Goal: Task Accomplishment & Management: Manage account settings

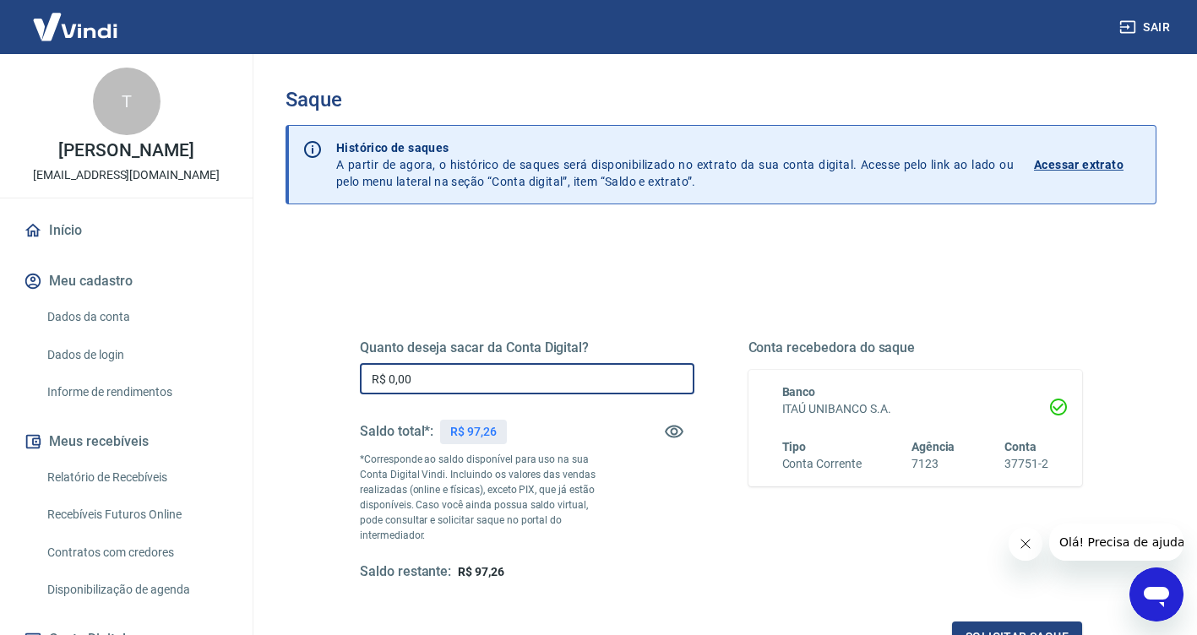
click at [531, 386] on input "R$ 0,00" at bounding box center [527, 378] width 335 height 31
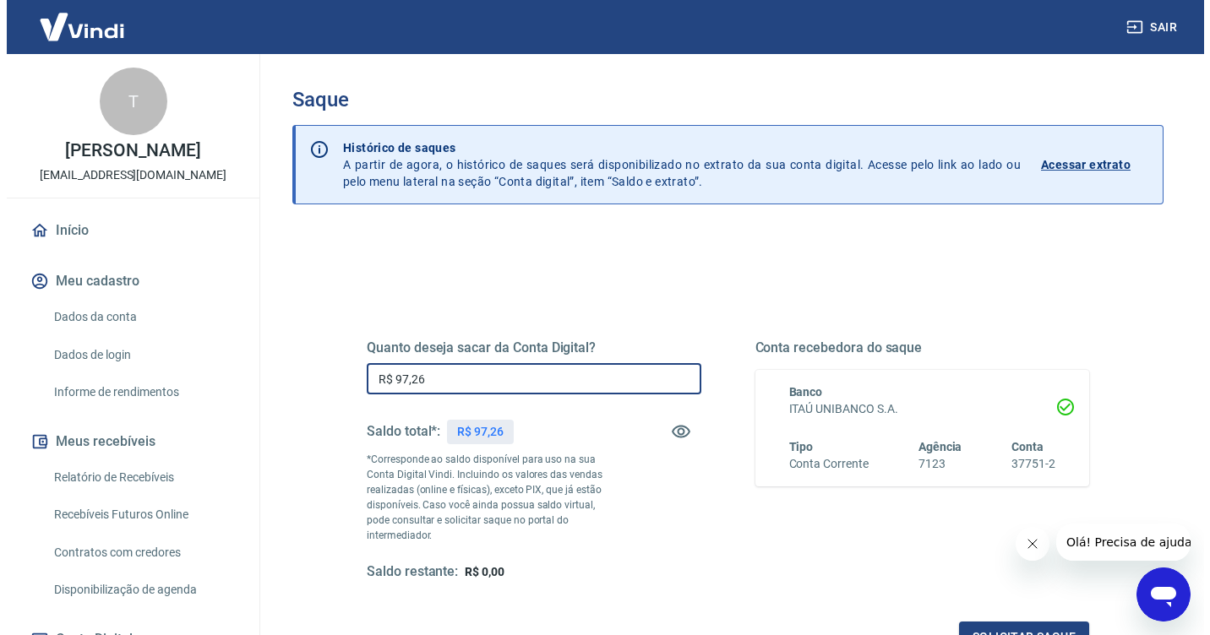
scroll to position [200, 0]
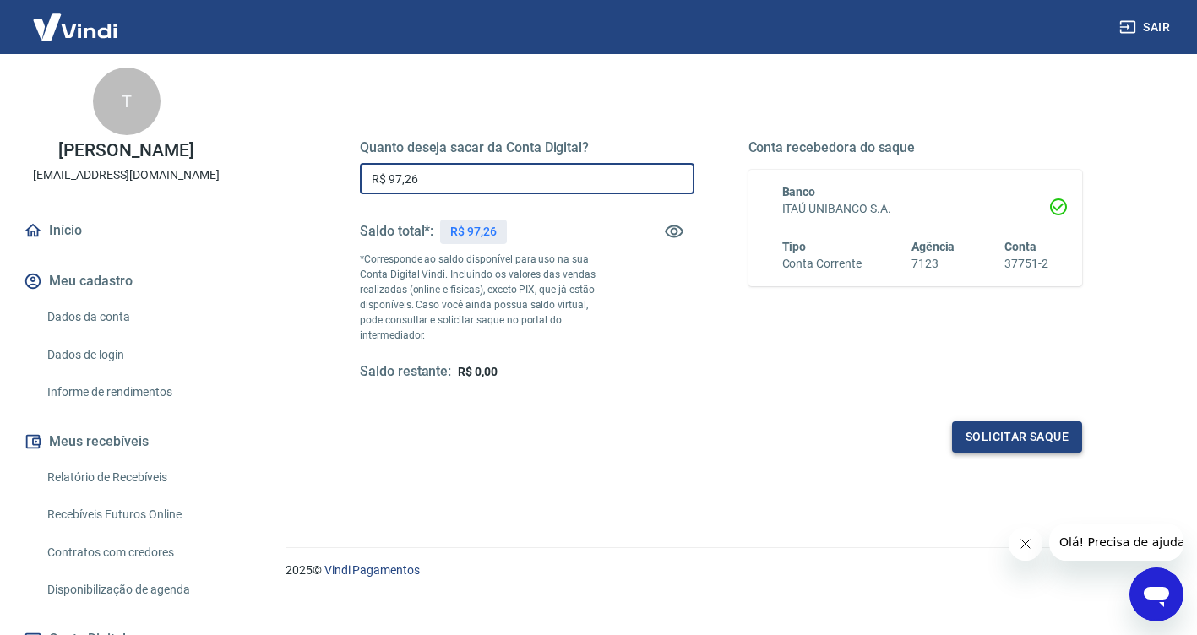
type input "R$ 97,26"
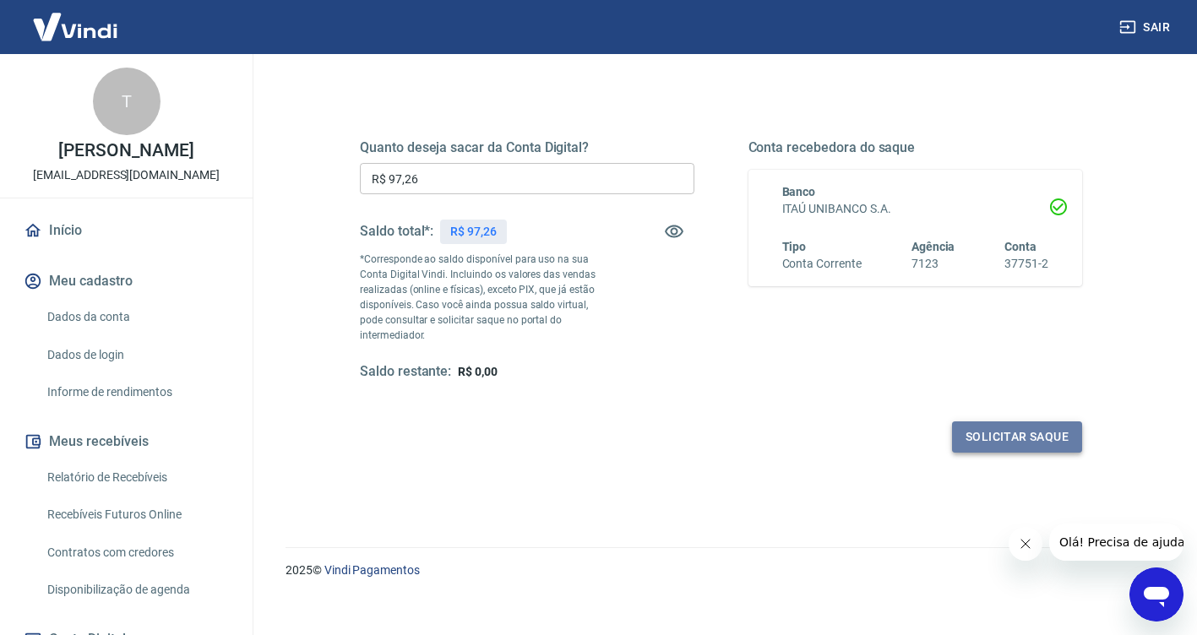
click at [1010, 428] on button "Solicitar saque" at bounding box center [1017, 437] width 130 height 31
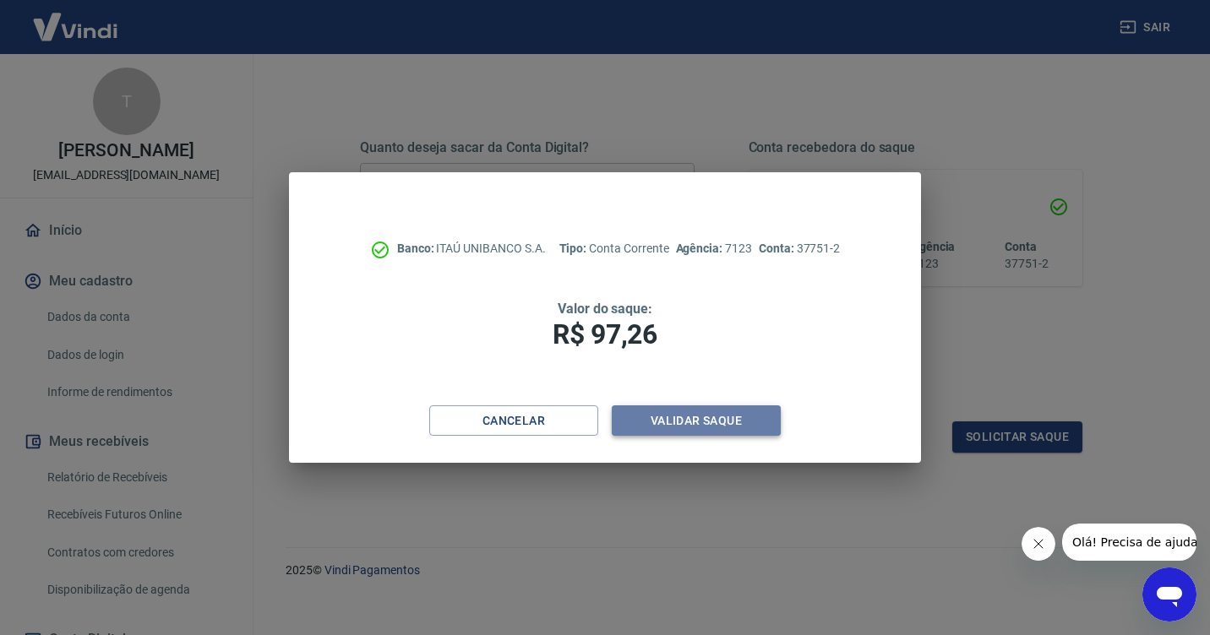
click at [680, 435] on button "Validar saque" at bounding box center [696, 421] width 169 height 31
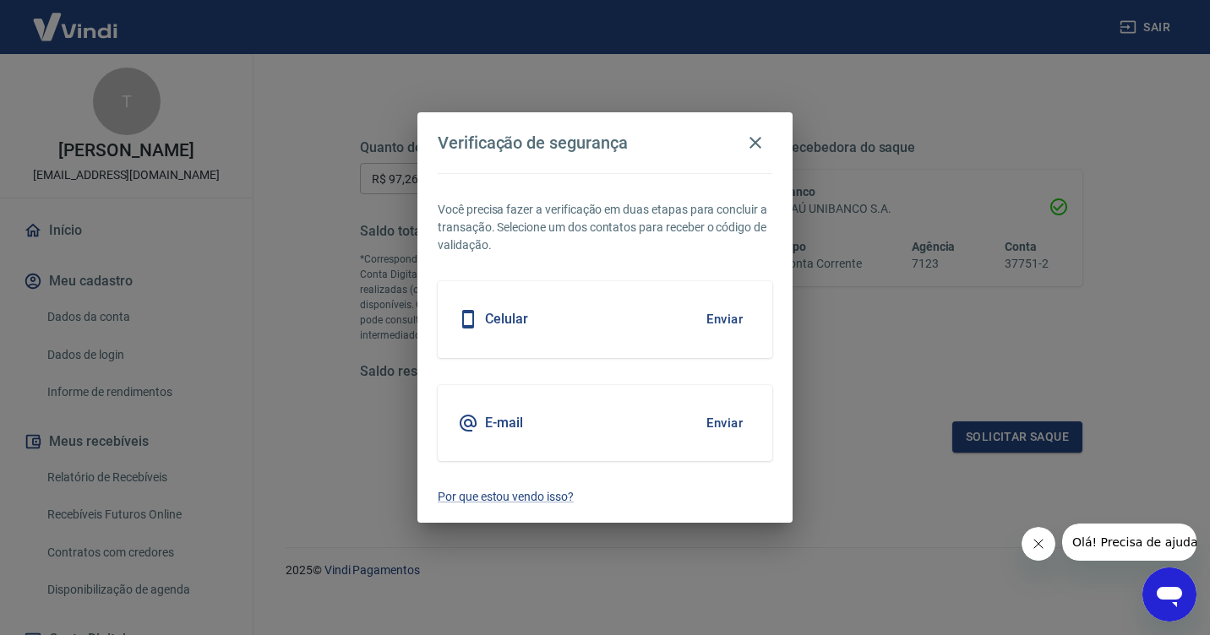
click at [718, 319] on button "Enviar" at bounding box center [724, 319] width 55 height 35
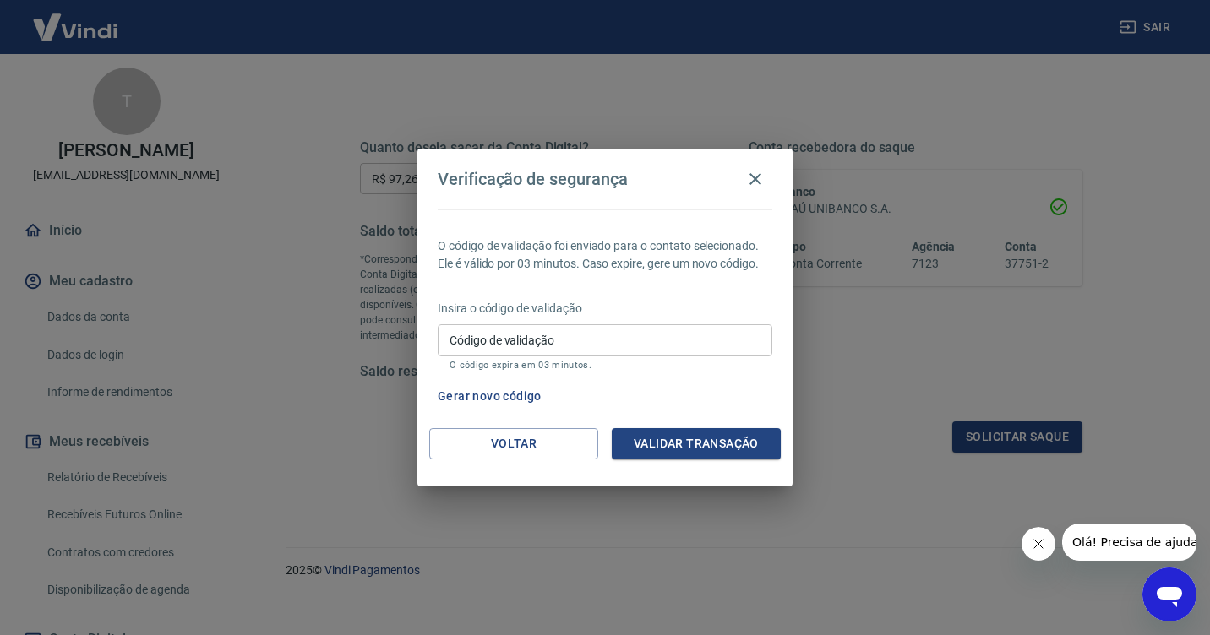
click at [536, 341] on input "Código de validação" at bounding box center [605, 339] width 335 height 31
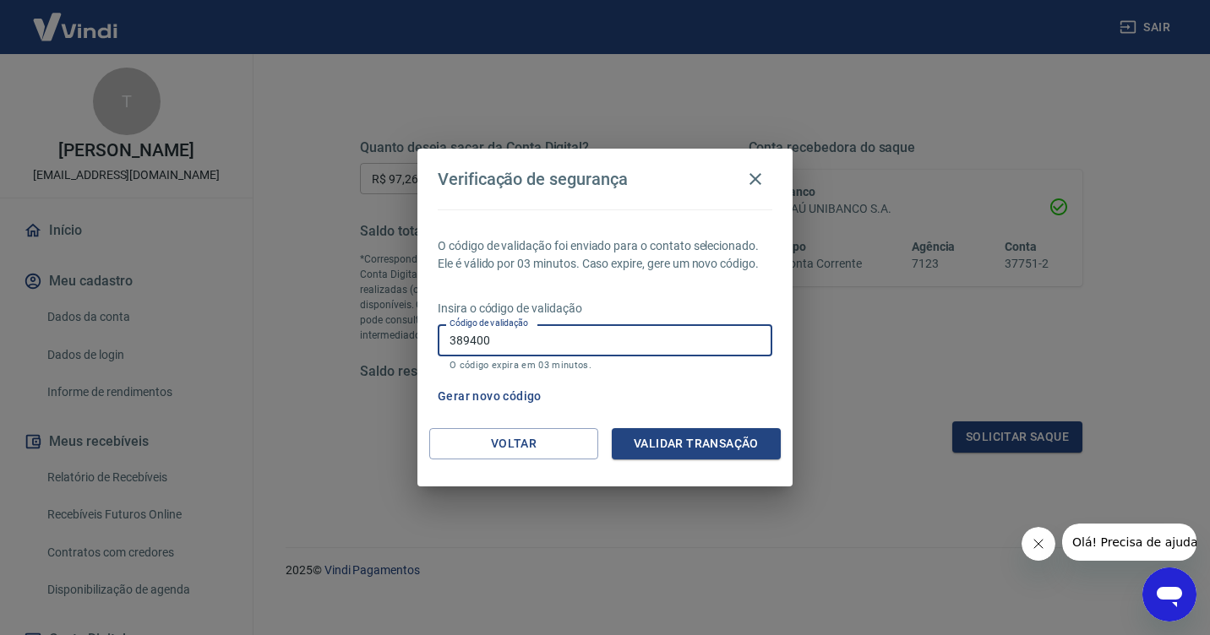
type input "389400"
drag, startPoint x: 656, startPoint y: 419, endPoint x: 657, endPoint y: 429, distance: 10.2
click at [657, 419] on div "O código de validação foi enviado para o contato selecionado. Ele é válido por …" at bounding box center [604, 319] width 375 height 219
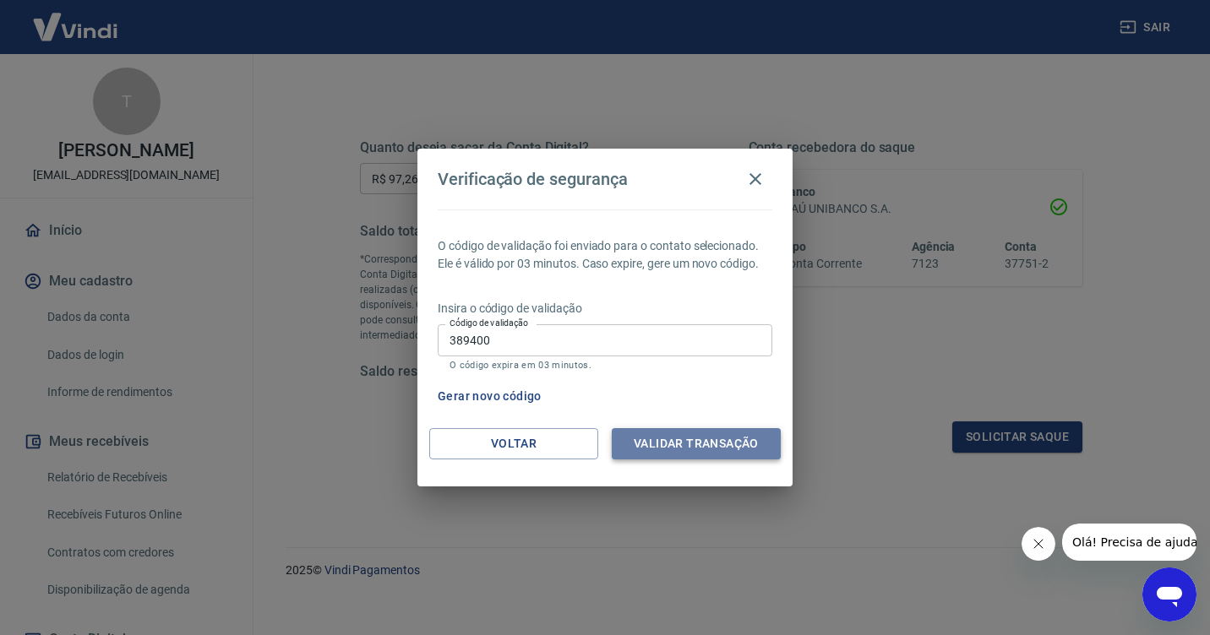
click at [658, 439] on button "Validar transação" at bounding box center [696, 443] width 169 height 31
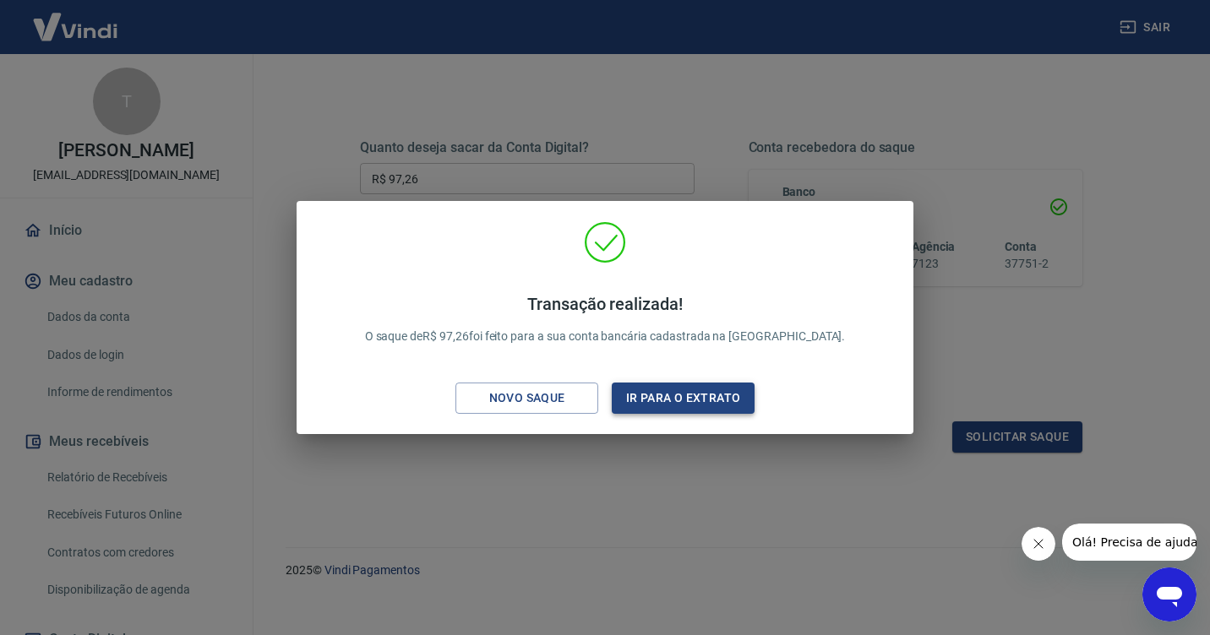
click at [672, 401] on button "Ir para o extrato" at bounding box center [683, 398] width 143 height 31
